Goal: Information Seeking & Learning: Check status

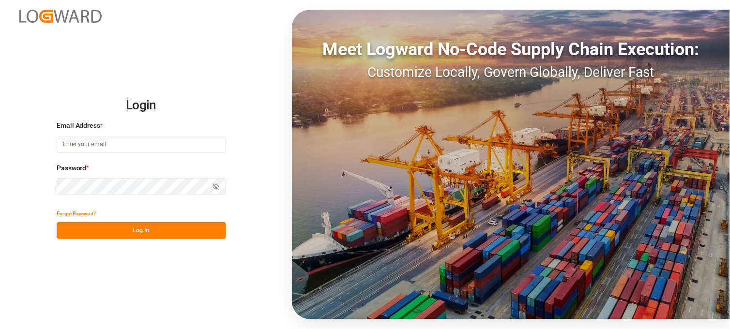
type input "[PERSON_NAME][EMAIL_ADDRESS][DOMAIN_NAME]"
drag, startPoint x: 138, startPoint y: 229, endPoint x: 530, endPoint y: 262, distance: 393.4
click at [138, 229] on button "Log In" at bounding box center [141, 230] width 169 height 17
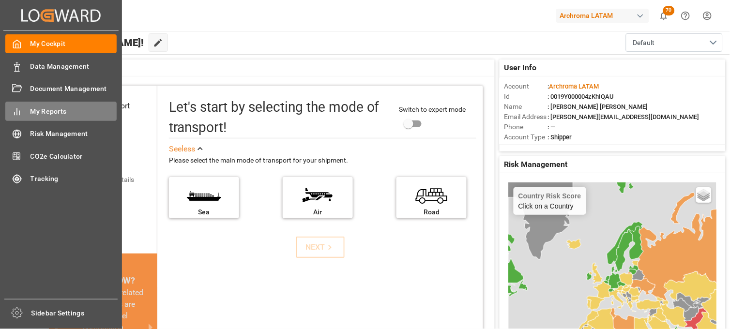
click at [65, 111] on span "My Reports" at bounding box center [73, 111] width 87 height 10
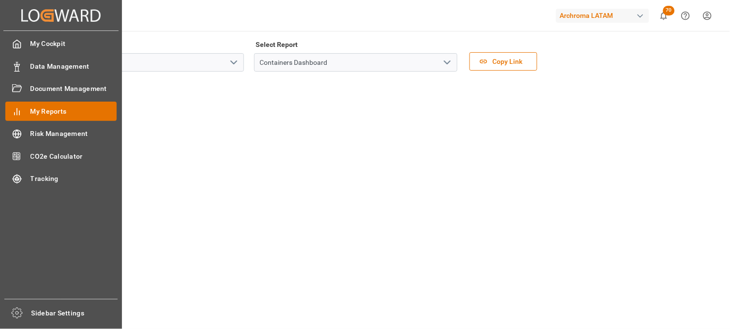
click at [60, 112] on span "My Reports" at bounding box center [73, 111] width 87 height 10
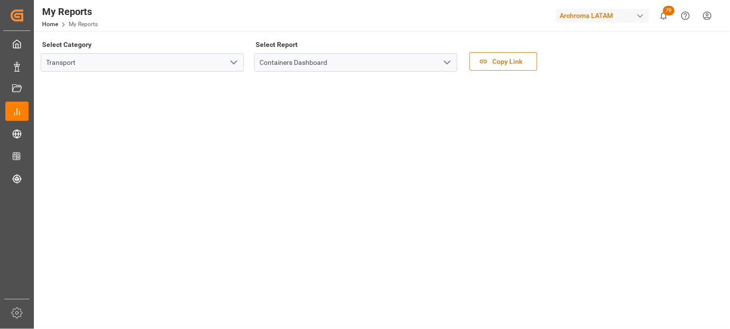
click at [235, 59] on icon "open menu" at bounding box center [234, 63] width 12 height 12
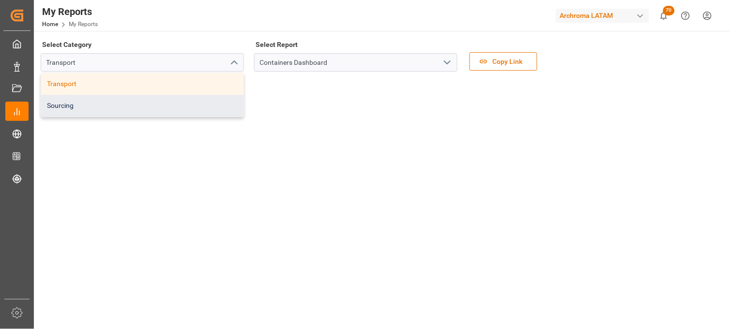
click at [80, 104] on div "Sourcing" at bounding box center [142, 106] width 202 height 22
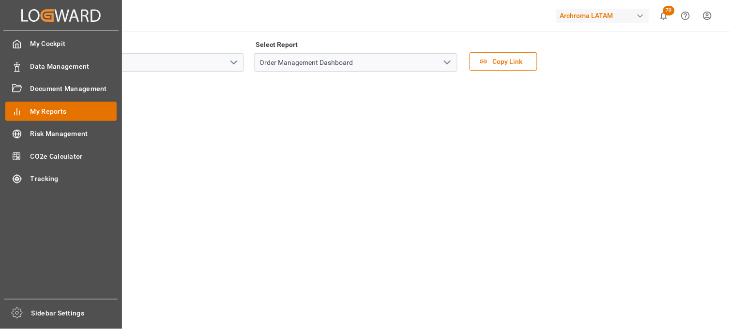
click at [60, 113] on span "My Reports" at bounding box center [73, 111] width 87 height 10
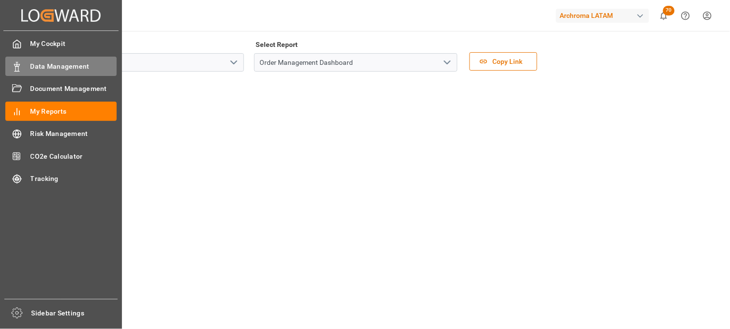
click at [65, 68] on span "Data Management" at bounding box center [73, 66] width 87 height 10
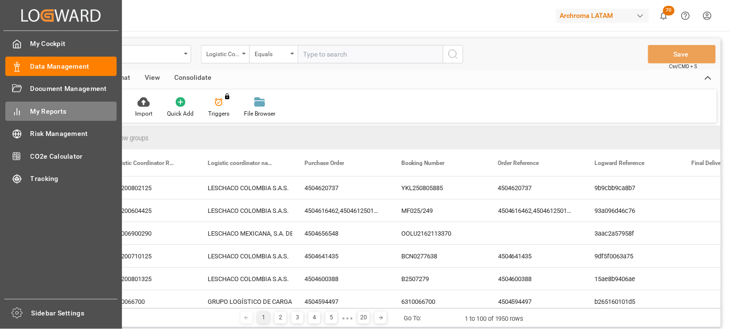
click at [65, 114] on span "My Reports" at bounding box center [73, 111] width 87 height 10
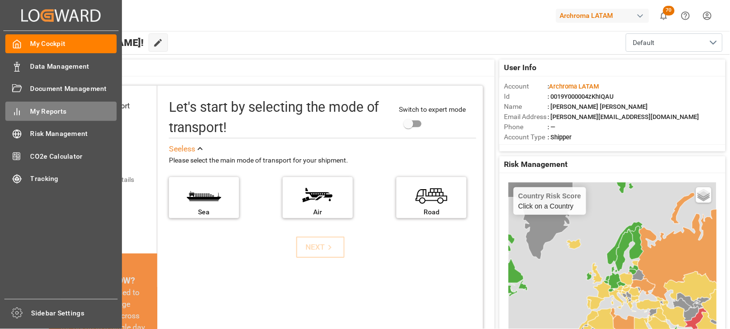
click at [69, 112] on span "My Reports" at bounding box center [73, 111] width 87 height 10
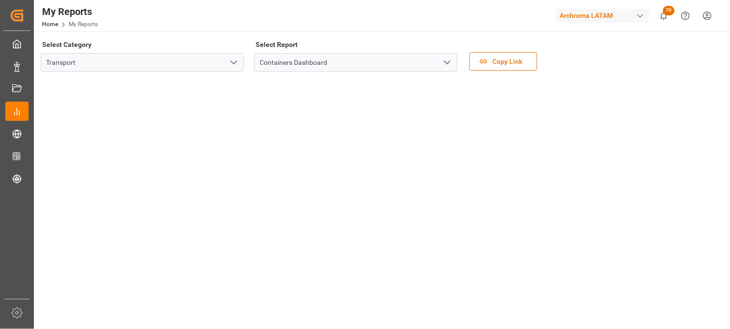
click at [233, 62] on icon "open menu" at bounding box center [234, 63] width 12 height 12
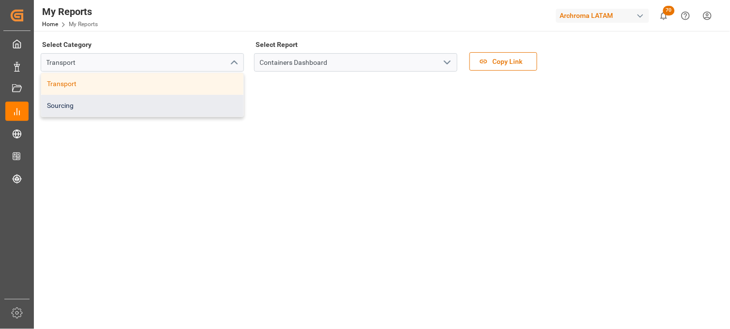
click at [106, 107] on div "Sourcing" at bounding box center [142, 106] width 202 height 22
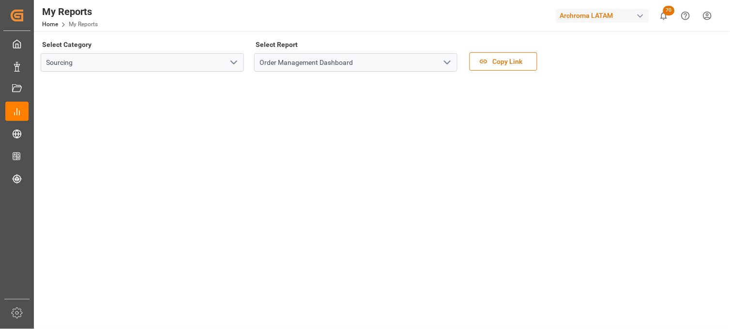
click at [235, 60] on icon "open menu" at bounding box center [234, 63] width 12 height 12
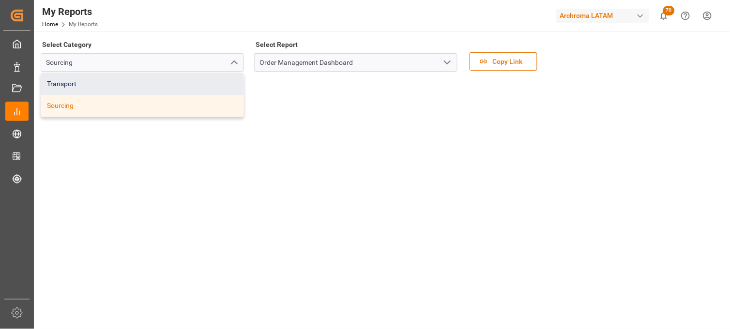
click at [149, 85] on div "Transport" at bounding box center [142, 84] width 202 height 22
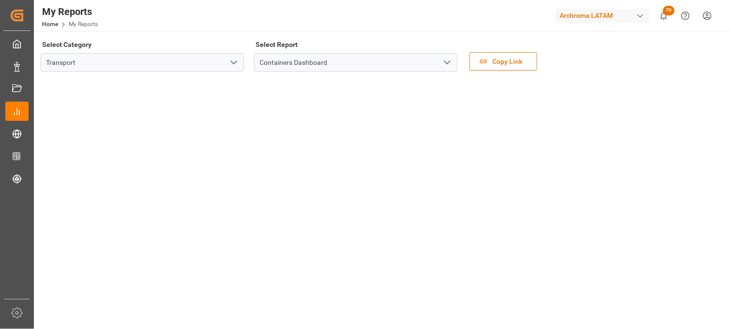
click at [233, 61] on icon "open menu" at bounding box center [234, 63] width 12 height 12
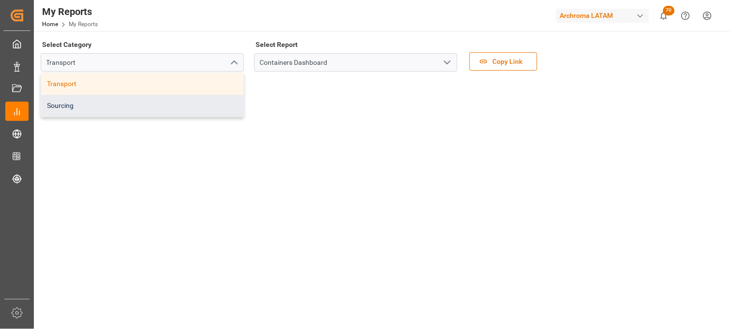
click at [104, 105] on div "Sourcing" at bounding box center [142, 106] width 202 height 22
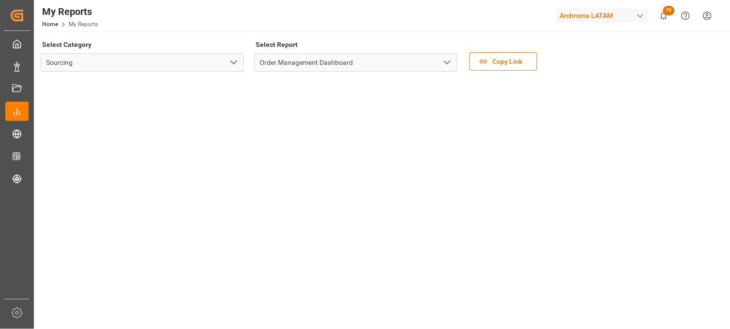
click at [234, 59] on icon "open menu" at bounding box center [234, 63] width 12 height 12
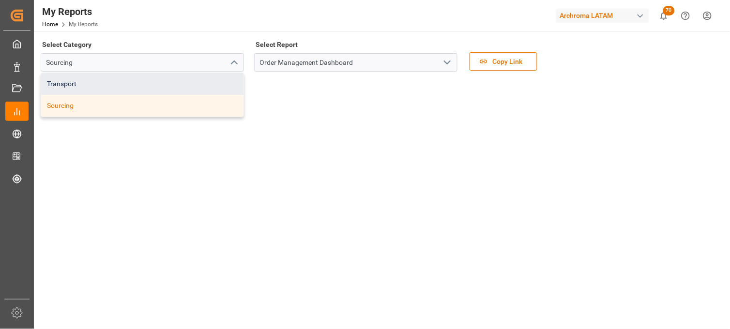
click at [97, 83] on div "Transport" at bounding box center [142, 84] width 202 height 22
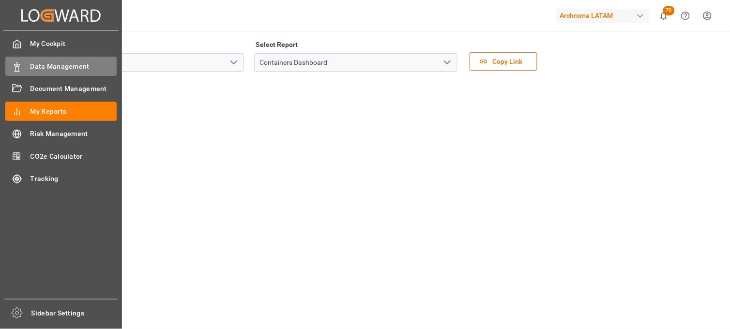
click at [60, 66] on span "Data Management" at bounding box center [73, 66] width 87 height 10
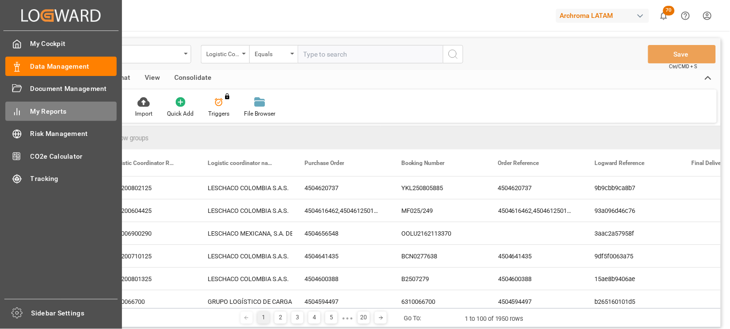
click at [56, 112] on span "My Reports" at bounding box center [73, 111] width 87 height 10
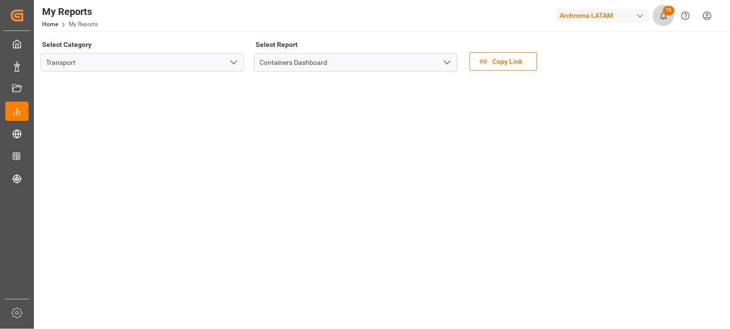
click at [673, 8] on span "70" at bounding box center [669, 11] width 12 height 10
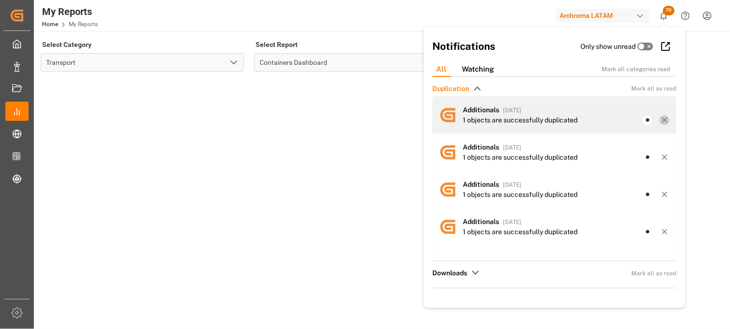
click at [661, 120] on icon at bounding box center [665, 120] width 9 height 9
click at [663, 119] on line at bounding box center [665, 120] width 4 height 4
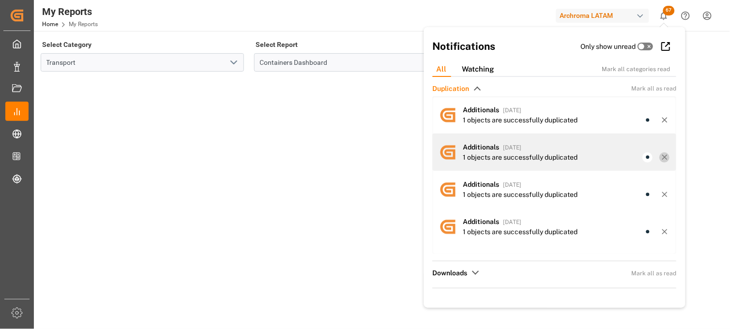
click at [661, 157] on icon at bounding box center [665, 157] width 9 height 9
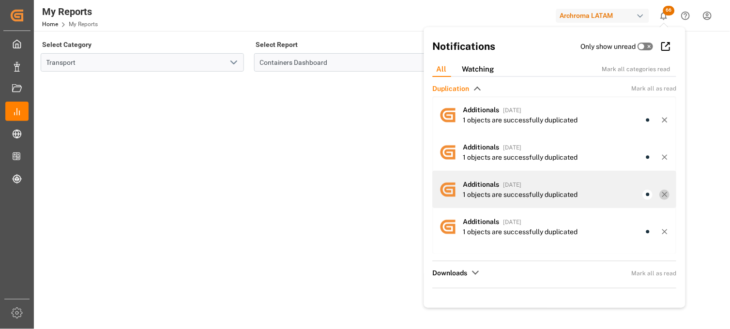
click at [663, 195] on line at bounding box center [665, 195] width 4 height 4
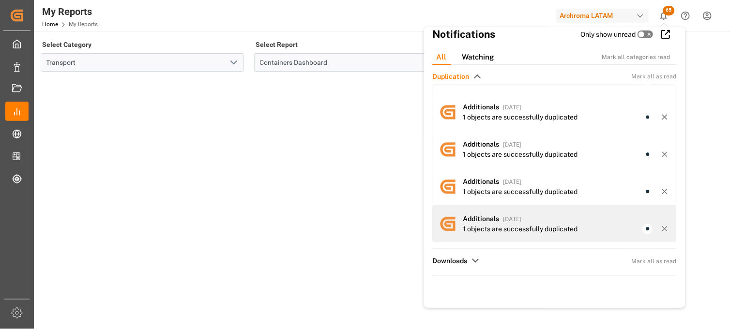
scroll to position [22, 0]
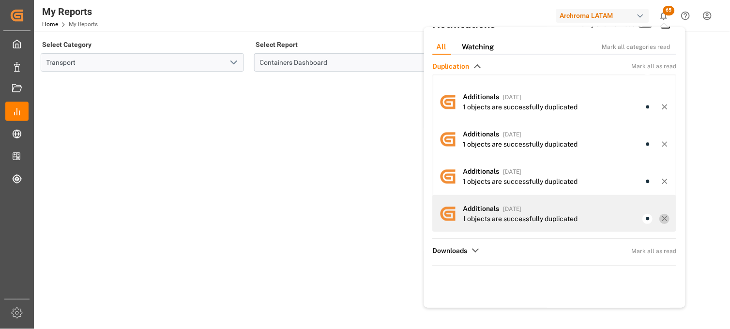
click at [661, 216] on icon at bounding box center [665, 218] width 9 height 9
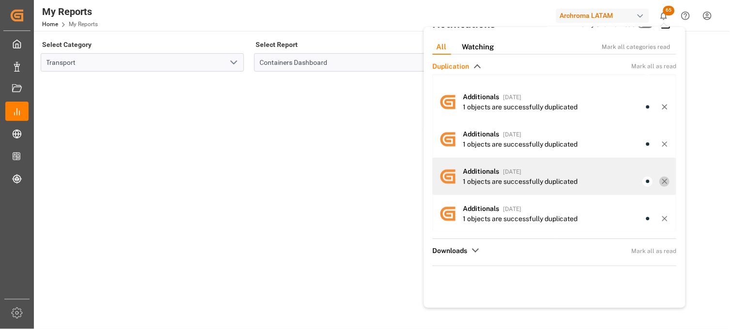
click at [663, 180] on line at bounding box center [665, 182] width 4 height 4
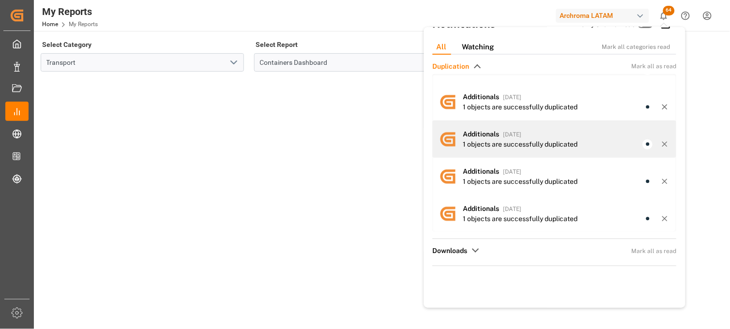
drag, startPoint x: 657, startPoint y: 141, endPoint x: 659, endPoint y: 133, distance: 8.4
click at [661, 141] on icon at bounding box center [665, 144] width 9 height 9
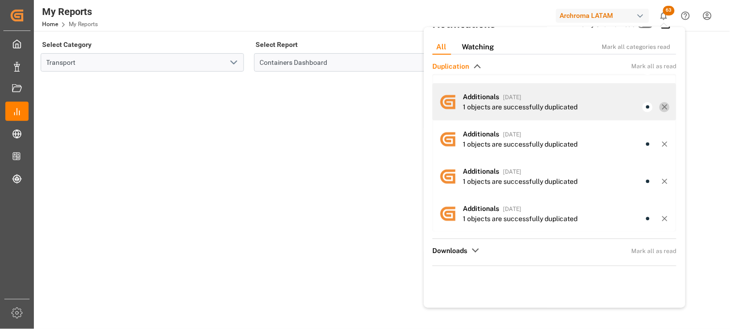
click at [661, 105] on icon at bounding box center [665, 107] width 9 height 9
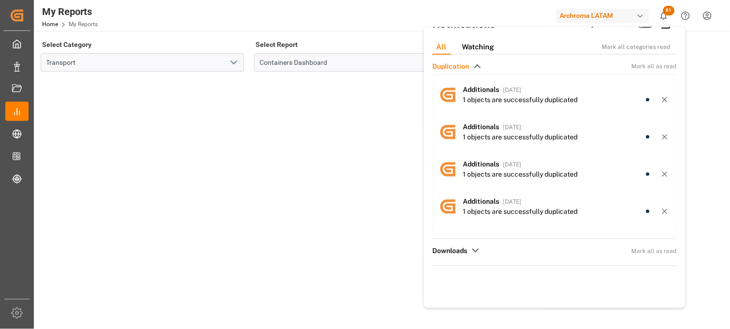
scroll to position [0, 0]
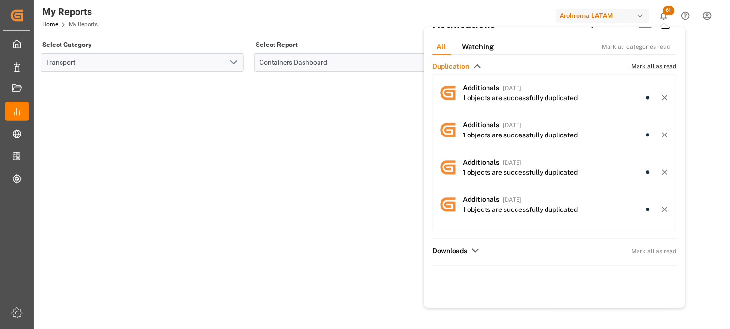
click at [652, 63] on span "Mark all as read" at bounding box center [654, 66] width 45 height 9
click at [665, 10] on span "7" at bounding box center [669, 11] width 10 height 10
click at [485, 47] on div "Watching" at bounding box center [477, 47] width 47 height 15
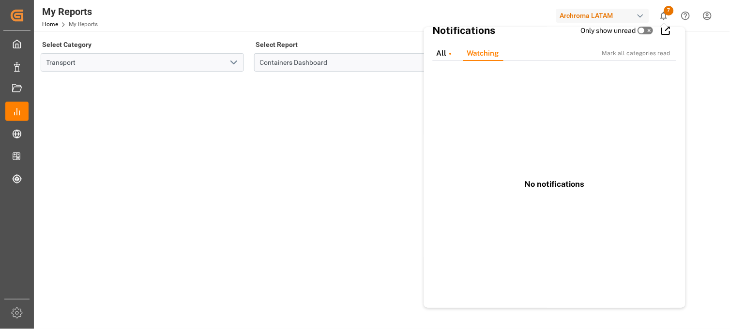
scroll to position [16, 0]
click at [165, 139] on div "Select Category Transport Select Report Containers Dashboard Copy Link" at bounding box center [381, 129] width 680 height 183
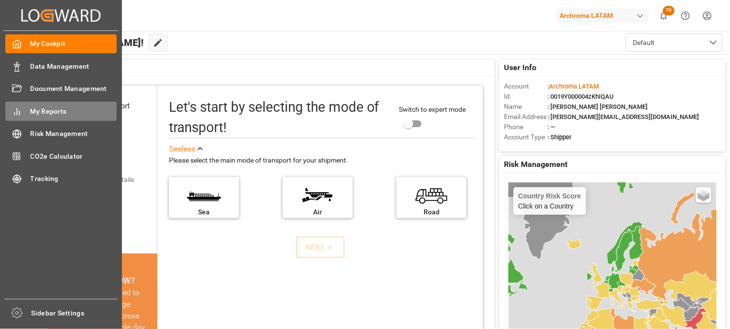
click at [69, 112] on span "My Reports" at bounding box center [73, 111] width 87 height 10
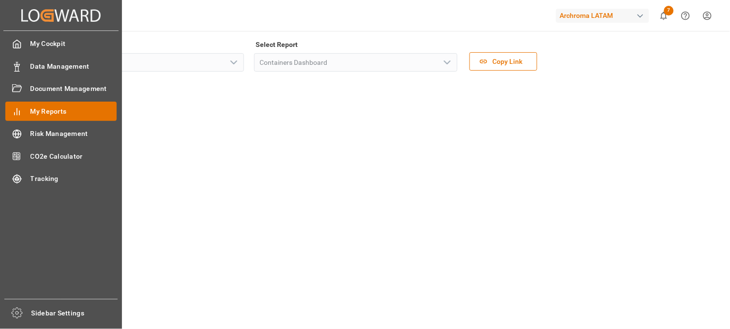
click at [76, 110] on span "My Reports" at bounding box center [73, 111] width 87 height 10
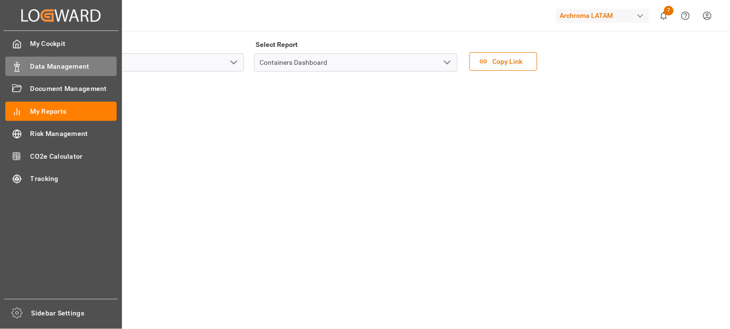
click at [73, 65] on span "Data Management" at bounding box center [73, 66] width 87 height 10
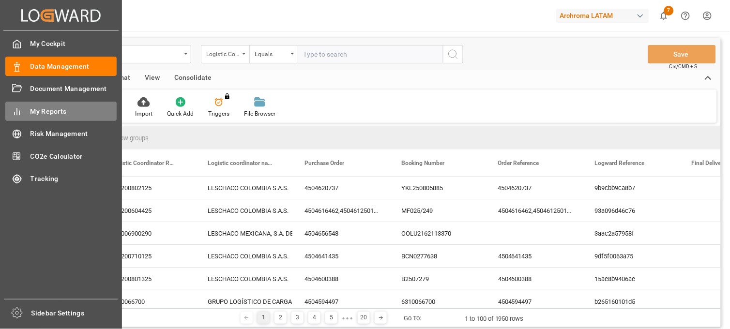
click at [65, 112] on span "My Reports" at bounding box center [73, 111] width 87 height 10
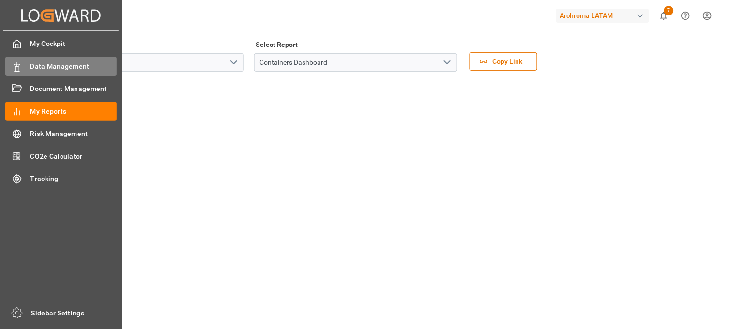
click at [57, 64] on span "Data Management" at bounding box center [73, 66] width 87 height 10
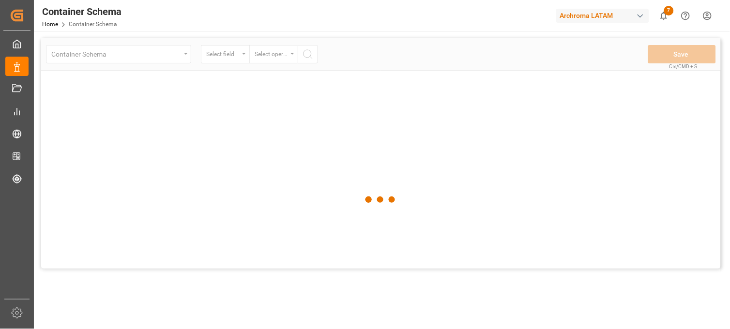
click at [710, 15] on html "Created by potrace 1.15, written by Peter Selinger 2001-2017 Created by potrace…" at bounding box center [365, 164] width 730 height 329
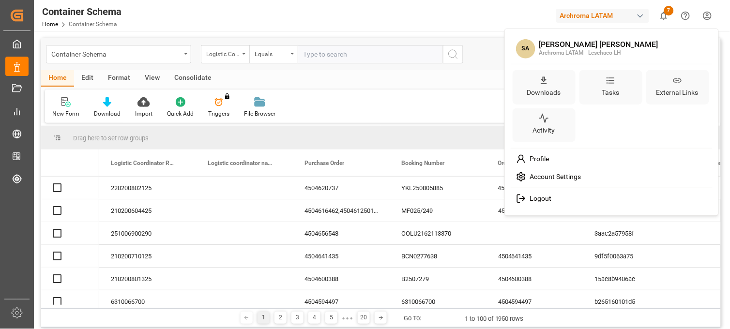
click at [544, 200] on span "Logout" at bounding box center [539, 199] width 26 height 9
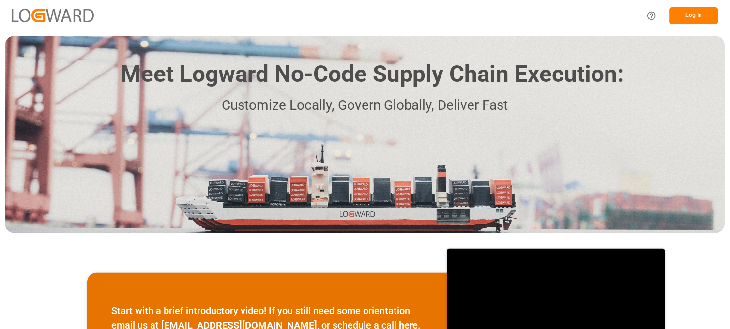
click at [697, 14] on button "Log In" at bounding box center [694, 15] width 48 height 17
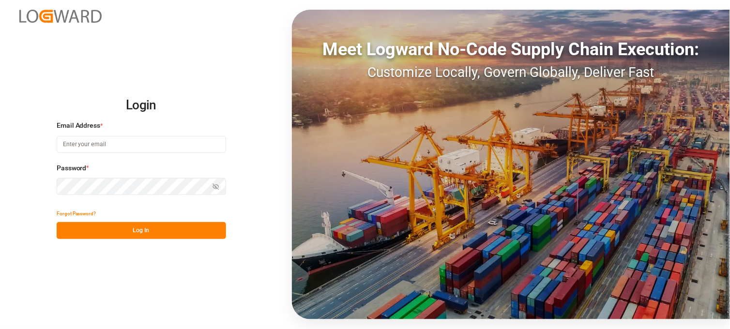
type input "[PERSON_NAME][EMAIL_ADDRESS][DOMAIN_NAME]"
click at [134, 227] on button "Log In" at bounding box center [141, 230] width 169 height 17
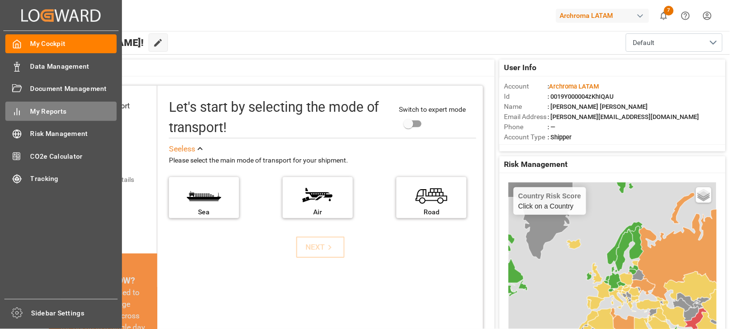
click at [56, 109] on span "My Reports" at bounding box center [73, 111] width 87 height 10
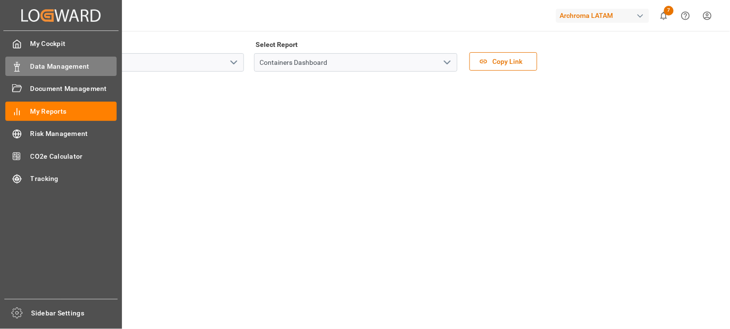
click at [52, 65] on span "Data Management" at bounding box center [73, 66] width 87 height 10
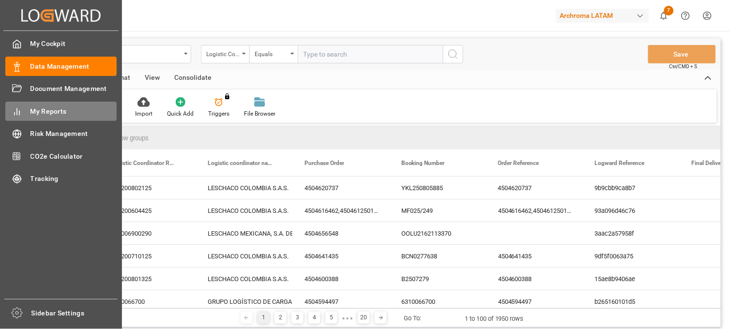
click at [53, 115] on span "My Reports" at bounding box center [73, 111] width 87 height 10
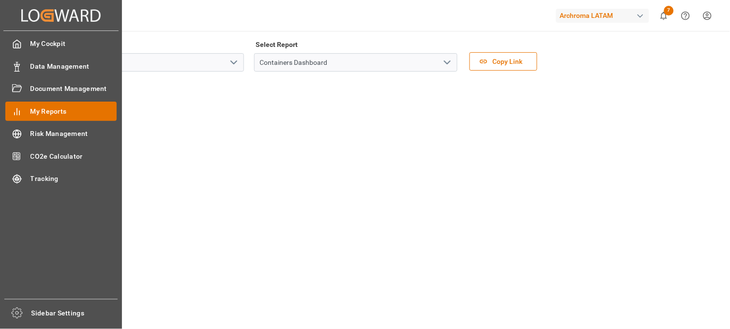
click at [76, 113] on span "My Reports" at bounding box center [73, 111] width 87 height 10
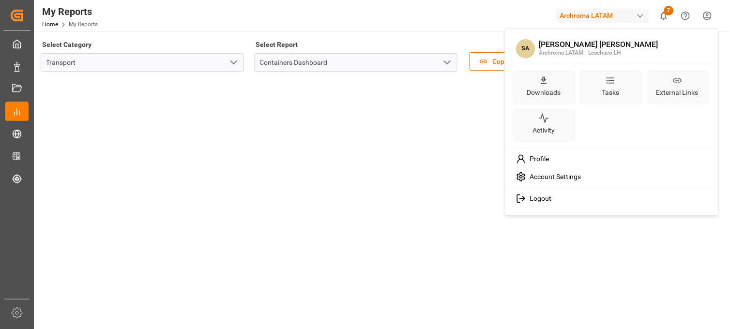
click at [712, 15] on html "Created by potrace 1.15, written by [PERSON_NAME] [DATE]-[DATE] Created by potr…" at bounding box center [365, 164] width 730 height 329
click at [550, 197] on span "Logout" at bounding box center [539, 199] width 26 height 9
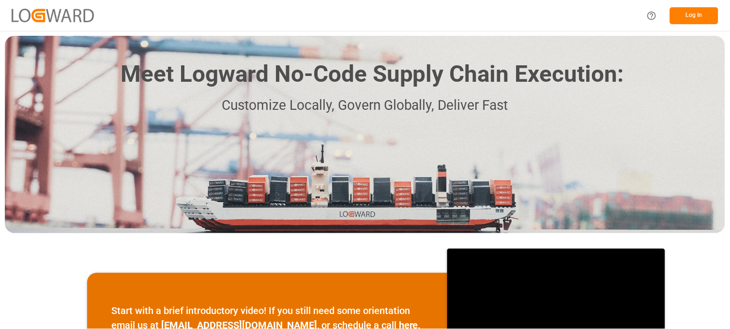
click at [707, 18] on button "Log In" at bounding box center [694, 15] width 48 height 17
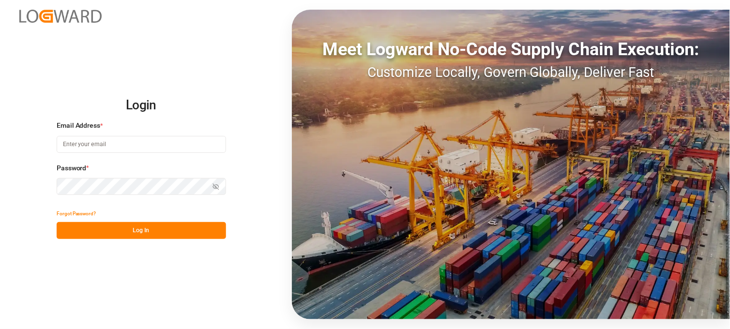
type input "[PERSON_NAME][EMAIL_ADDRESS][DOMAIN_NAME]"
click at [147, 232] on button "Log In" at bounding box center [141, 230] width 169 height 17
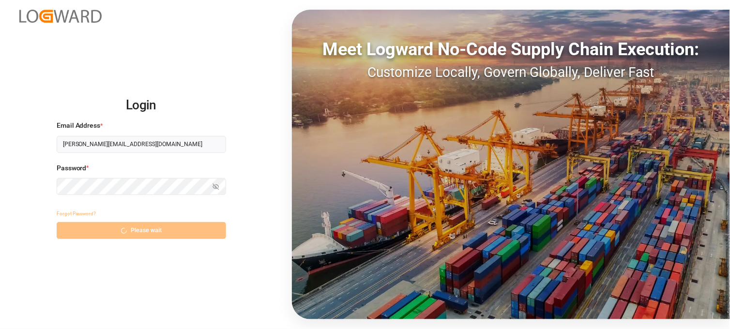
click at [137, 229] on div "Forgot Password? Please wait" at bounding box center [141, 222] width 169 height 34
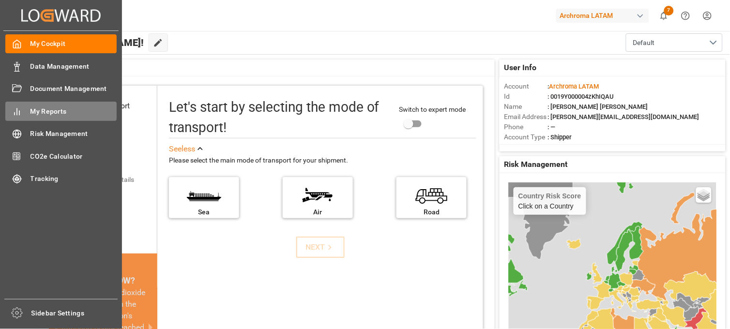
click at [47, 107] on span "My Reports" at bounding box center [73, 111] width 87 height 10
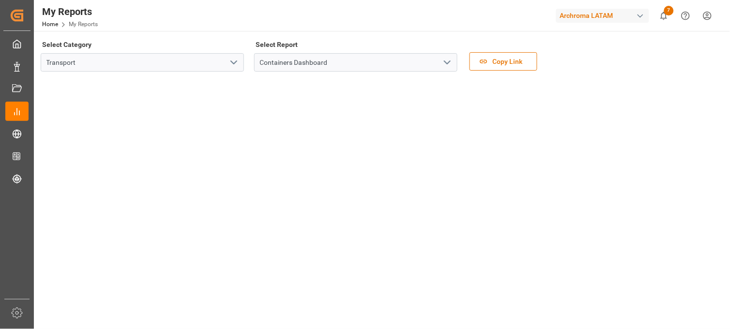
click at [254, 214] on div at bounding box center [381, 217] width 680 height 7
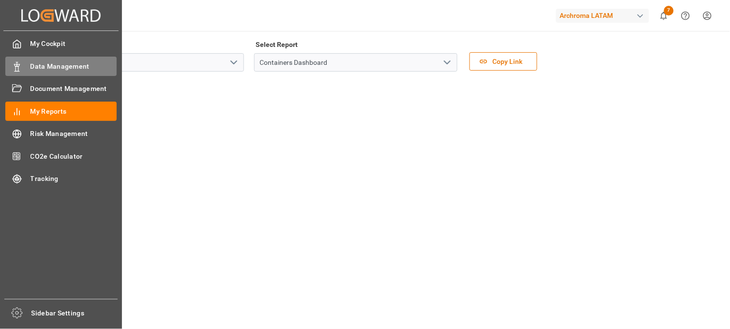
click at [60, 67] on span "Data Management" at bounding box center [73, 66] width 87 height 10
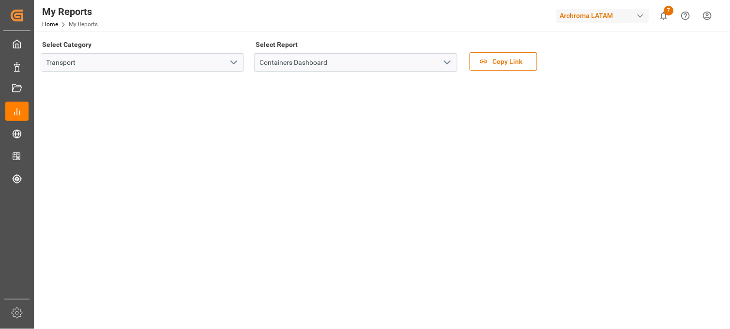
click at [230, 60] on icon "open menu" at bounding box center [234, 63] width 12 height 12
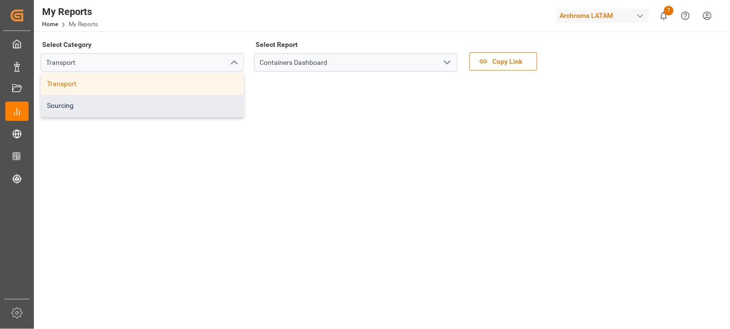
click at [108, 105] on div "Sourcing" at bounding box center [142, 106] width 202 height 22
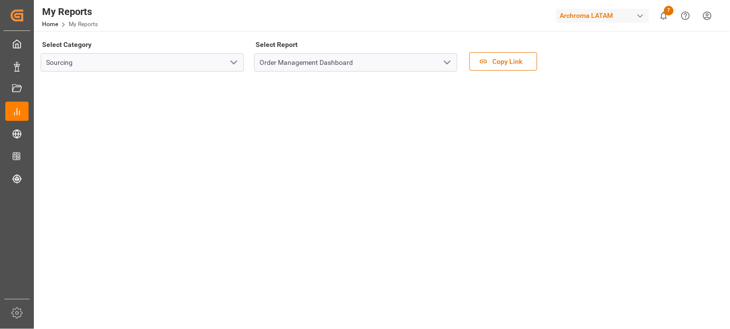
click at [235, 60] on icon "open menu" at bounding box center [234, 63] width 12 height 12
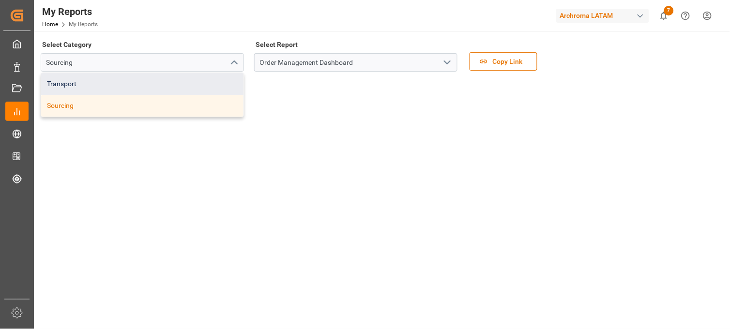
click at [153, 81] on div "Transport" at bounding box center [142, 84] width 202 height 22
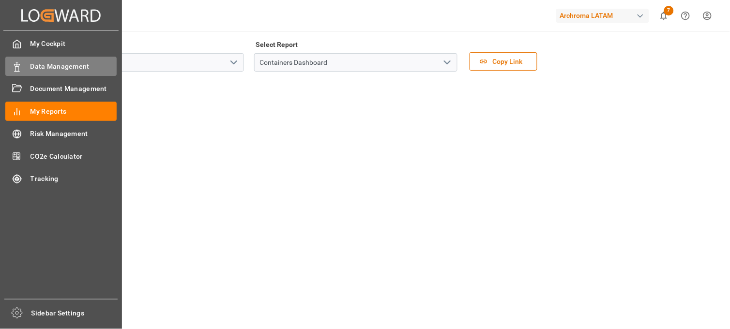
click at [75, 65] on span "Data Management" at bounding box center [73, 66] width 87 height 10
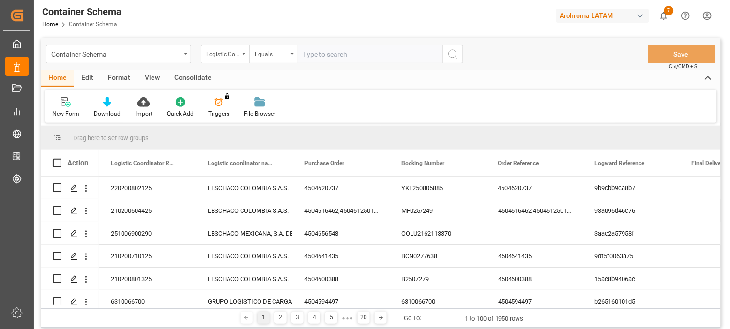
click at [707, 15] on html "Created by potrace 1.15, written by [PERSON_NAME] [DATE]-[DATE] Created by potr…" at bounding box center [365, 164] width 730 height 329
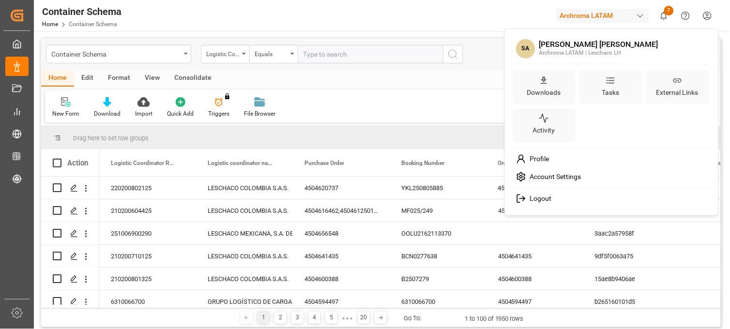
click at [548, 199] on span "Logout" at bounding box center [539, 199] width 26 height 9
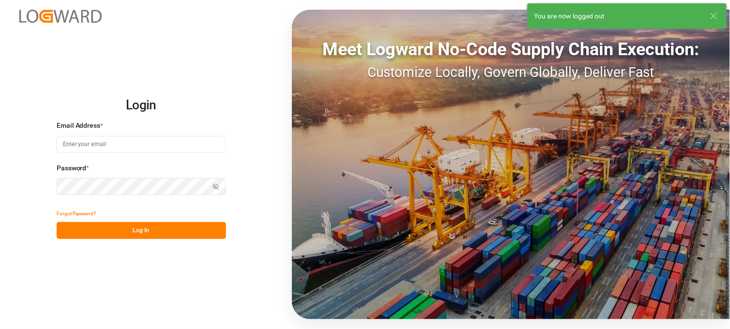
type input "[PERSON_NAME][EMAIL_ADDRESS][DOMAIN_NAME]"
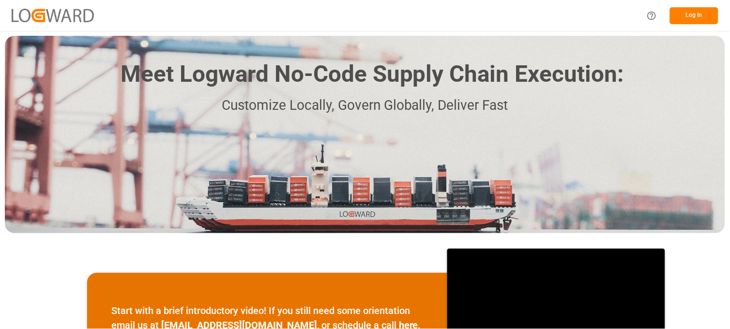
click at [704, 10] on button "Log In" at bounding box center [694, 15] width 48 height 17
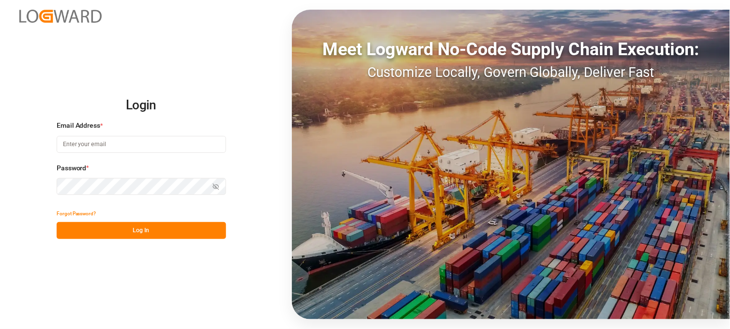
type input "[PERSON_NAME][EMAIL_ADDRESS][DOMAIN_NAME]"
click at [132, 233] on button "Log In" at bounding box center [141, 230] width 169 height 17
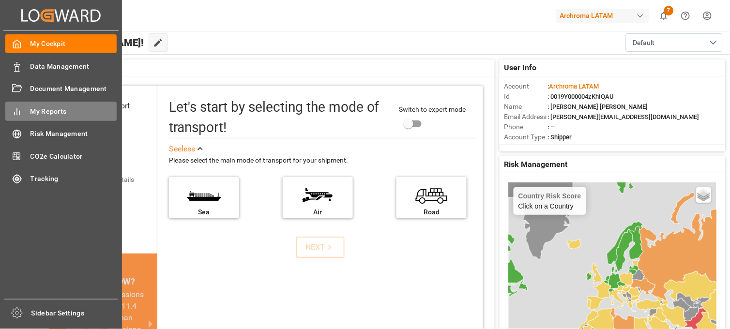
click at [60, 109] on span "My Reports" at bounding box center [73, 111] width 87 height 10
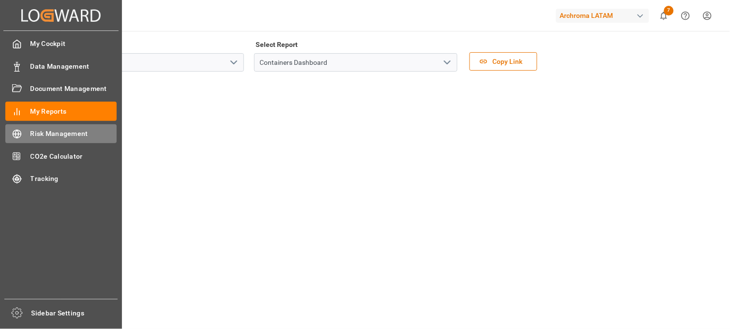
click at [48, 131] on span "Risk Management" at bounding box center [73, 134] width 87 height 10
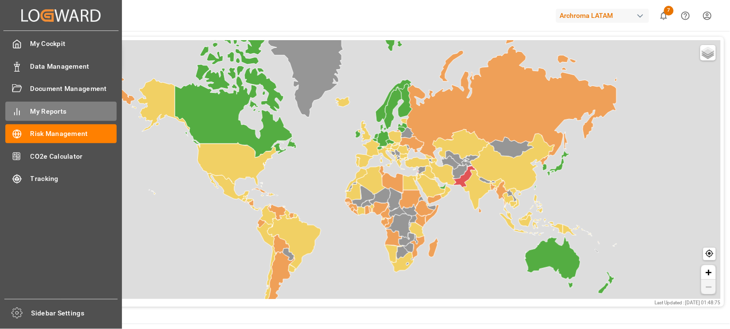
click at [59, 112] on span "My Reports" at bounding box center [73, 111] width 87 height 10
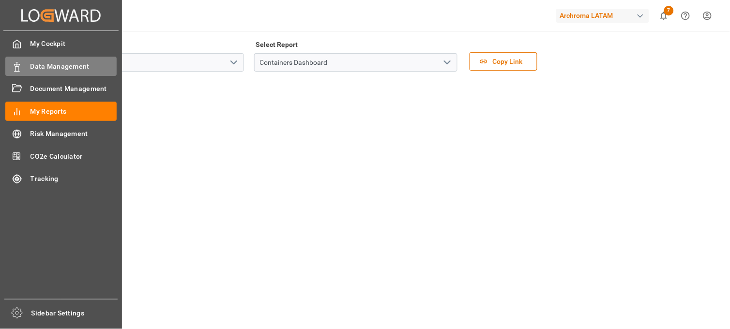
click at [70, 69] on span "Data Management" at bounding box center [73, 66] width 87 height 10
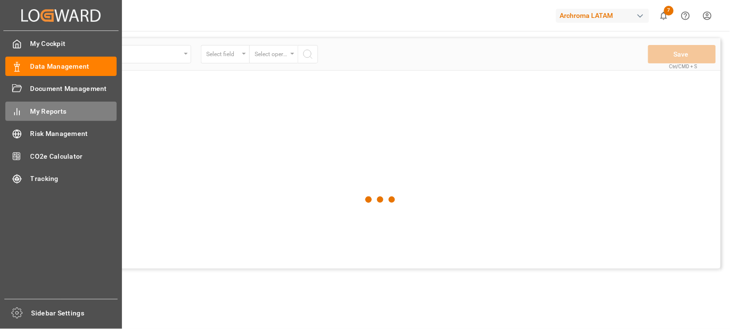
click at [48, 113] on span "My Reports" at bounding box center [73, 111] width 87 height 10
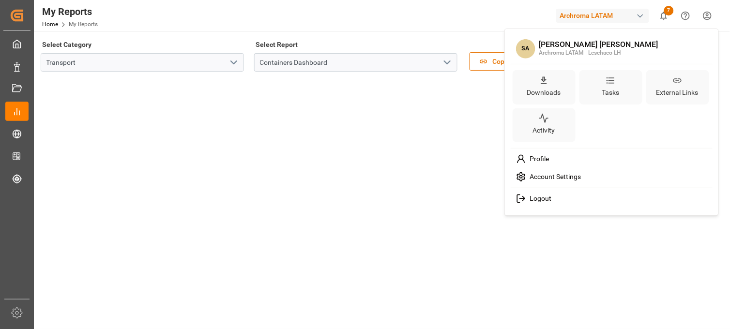
click at [705, 15] on html "Created by potrace 1.15, written by Peter Selinger 2001-2017 Created by potrace…" at bounding box center [365, 164] width 730 height 329
click at [547, 200] on span "Logout" at bounding box center [539, 199] width 26 height 9
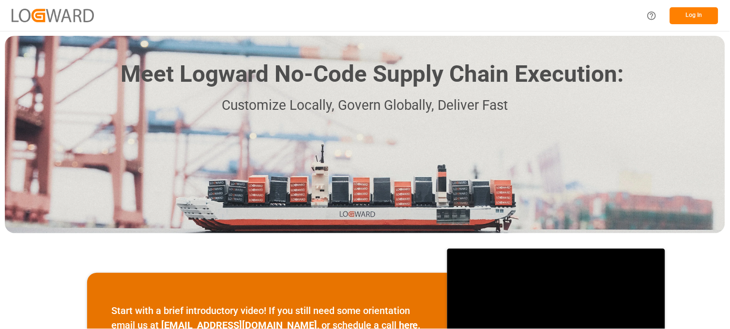
click at [705, 13] on button "Log In" at bounding box center [694, 15] width 48 height 17
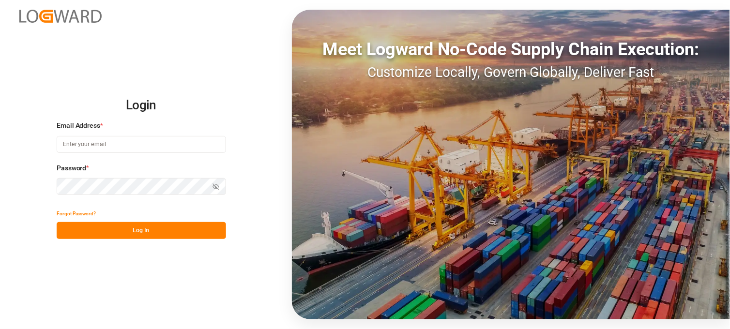
type input "[PERSON_NAME][EMAIL_ADDRESS][DOMAIN_NAME]"
click at [156, 225] on button "Log In" at bounding box center [141, 230] width 169 height 17
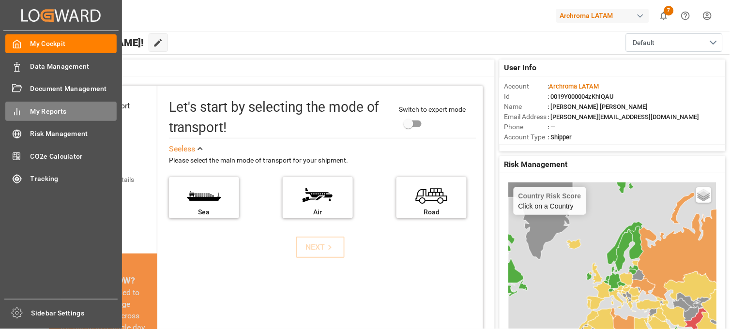
click at [43, 109] on span "My Reports" at bounding box center [73, 111] width 87 height 10
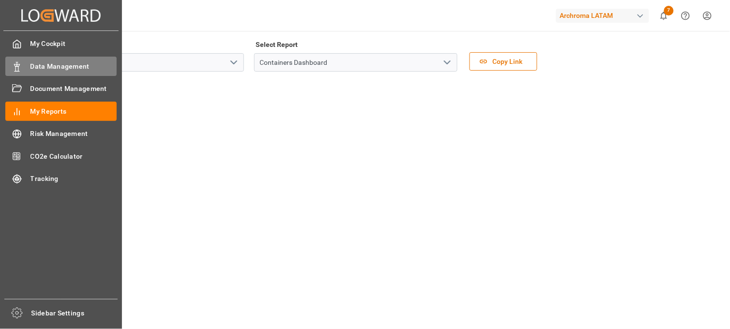
click at [46, 63] on span "Data Management" at bounding box center [73, 66] width 87 height 10
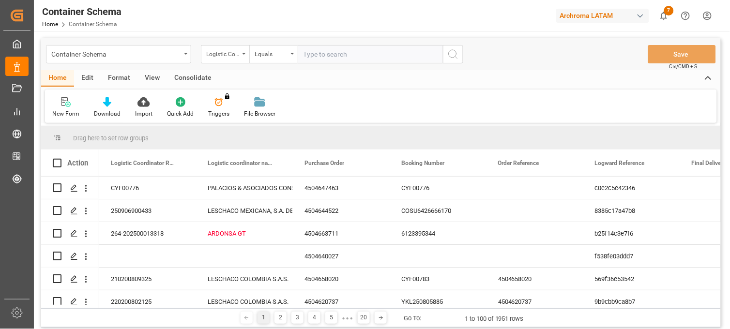
click at [641, 14] on div "button" at bounding box center [640, 16] width 10 height 10
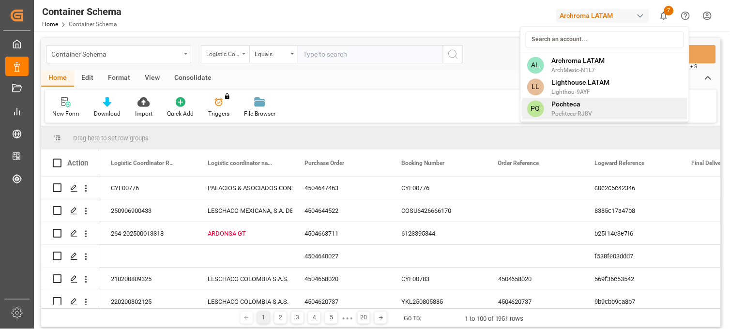
click at [582, 111] on span "Pochteca-RJ8V" at bounding box center [572, 113] width 41 height 9
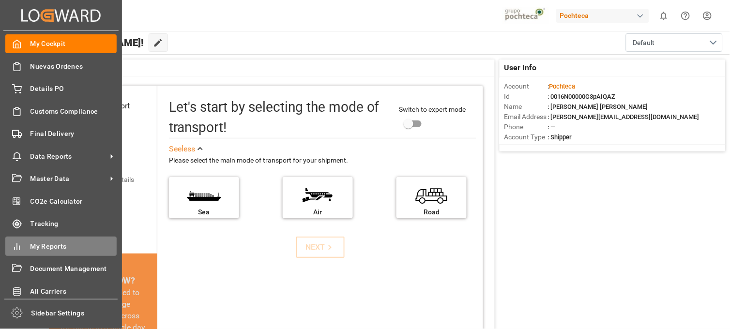
click at [50, 246] on span "My Reports" at bounding box center [73, 247] width 87 height 10
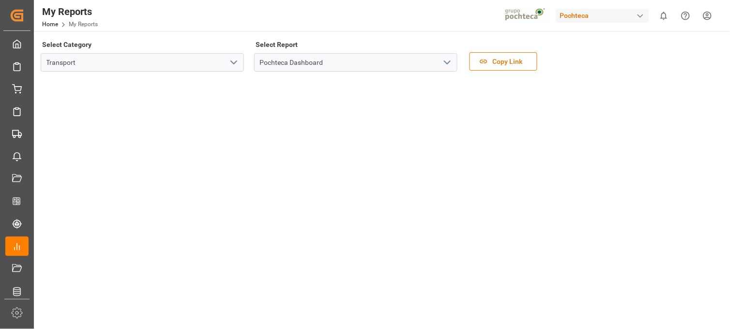
click at [641, 13] on div "button" at bounding box center [640, 16] width 10 height 10
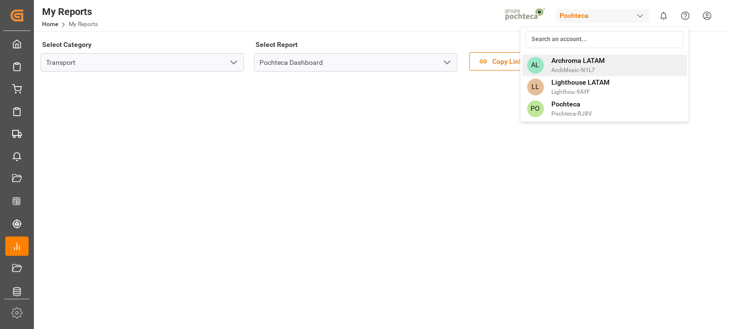
click at [608, 64] on div "AL Archroma LATAM ArchMexic-N1L7" at bounding box center [604, 65] width 165 height 22
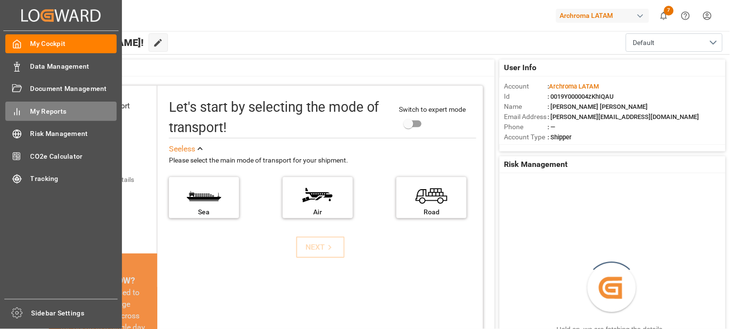
click at [51, 107] on span "My Reports" at bounding box center [73, 111] width 87 height 10
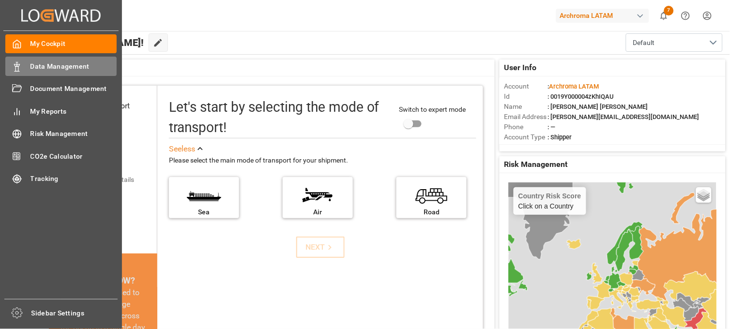
click at [68, 69] on span "Data Management" at bounding box center [73, 66] width 87 height 10
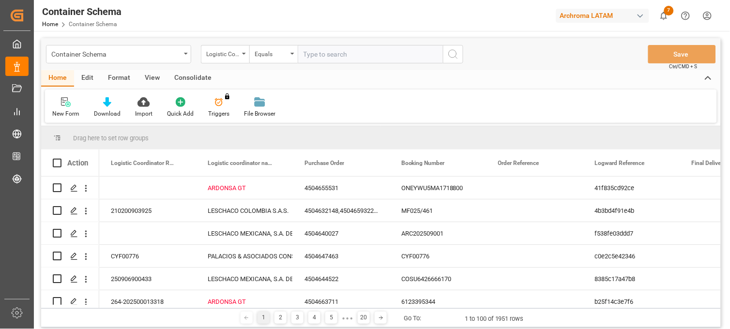
click at [115, 78] on div "Format" at bounding box center [119, 78] width 37 height 16
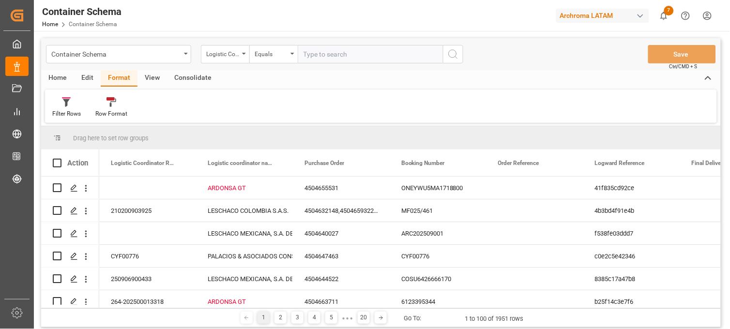
click at [88, 74] on div "Edit" at bounding box center [87, 78] width 27 height 16
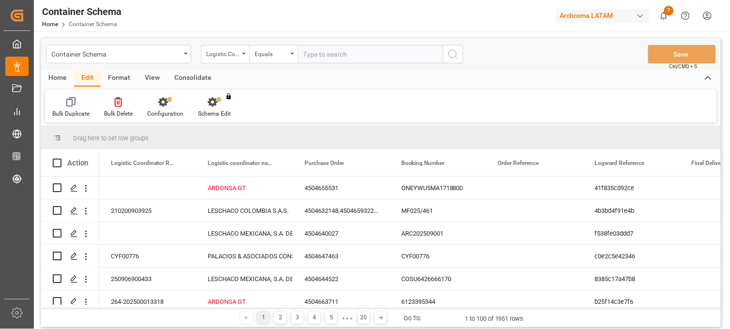
click at [123, 76] on div "Format" at bounding box center [119, 78] width 37 height 16
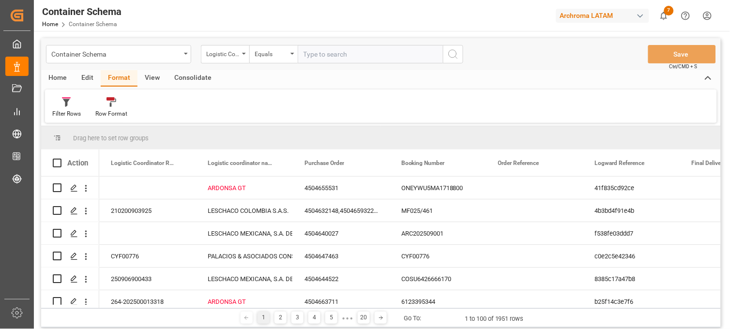
click at [150, 78] on div "View" at bounding box center [152, 78] width 30 height 16
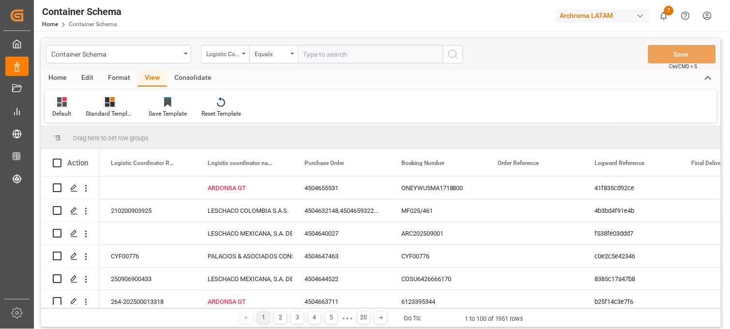
click at [104, 108] on div "Standard Templates" at bounding box center [109, 107] width 63 height 21
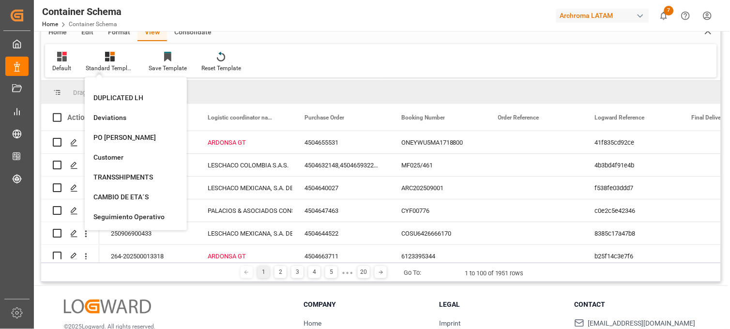
scroll to position [112, 0]
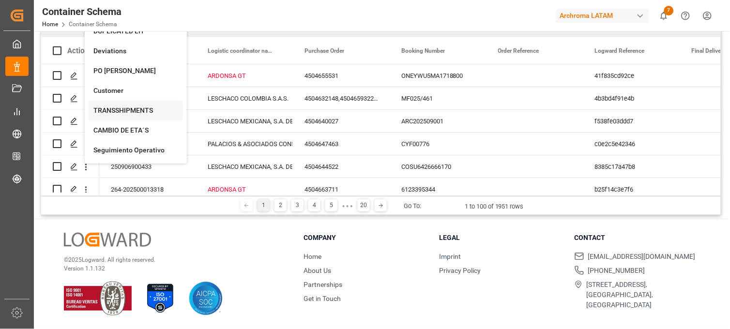
click at [141, 110] on div "TRANSSHIPMENTS" at bounding box center [135, 111] width 85 height 10
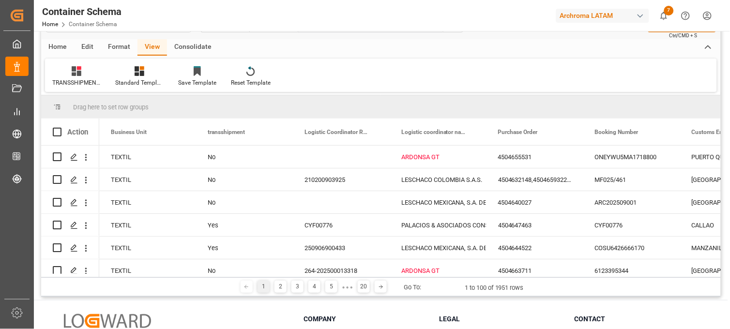
scroll to position [0, 0]
